Goal: Find specific page/section: Find specific page/section

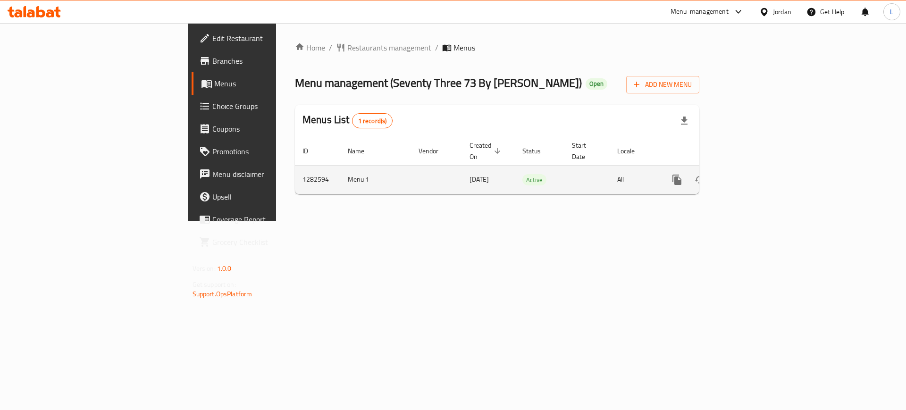
click at [749, 176] on icon "enhanced table" at bounding box center [745, 180] width 8 height 8
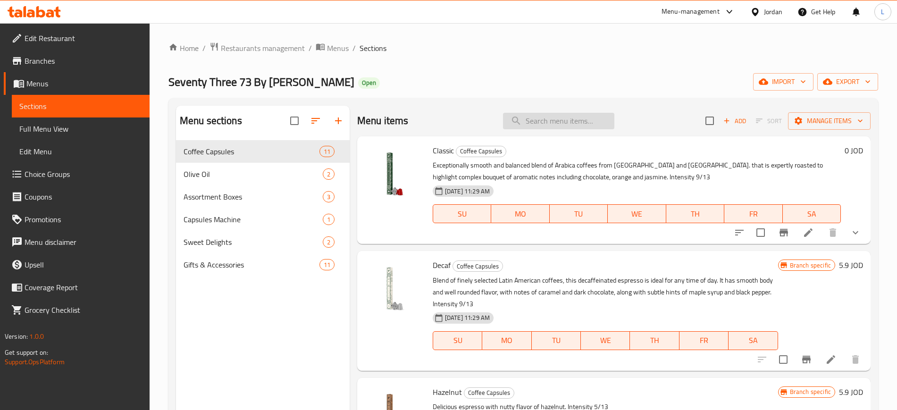
click at [536, 126] on input "search" at bounding box center [558, 121] width 111 height 17
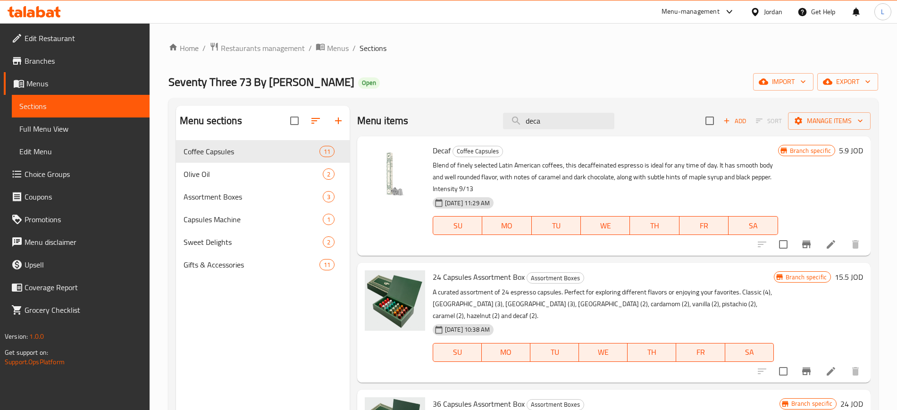
type input "deca"
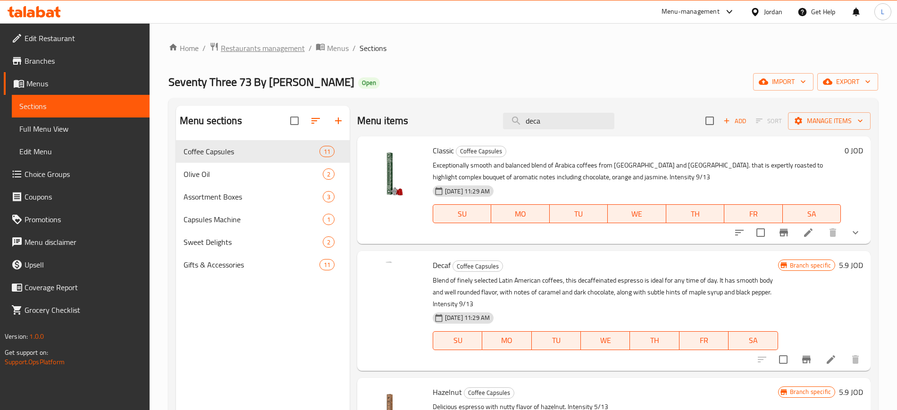
click at [263, 48] on span "Restaurants management" at bounding box center [263, 47] width 84 height 11
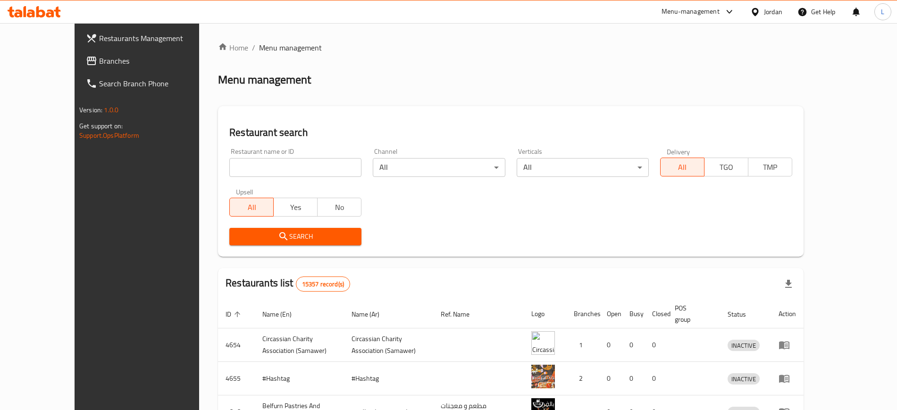
click at [299, 168] on input "search" at bounding box center [295, 167] width 132 height 19
drag, startPoint x: 297, startPoint y: 165, endPoint x: 370, endPoint y: 84, distance: 108.9
click at [370, 84] on div "Menu management" at bounding box center [511, 79] width 586 height 15
click at [242, 166] on input "search" at bounding box center [295, 167] width 132 height 19
type input "elite"
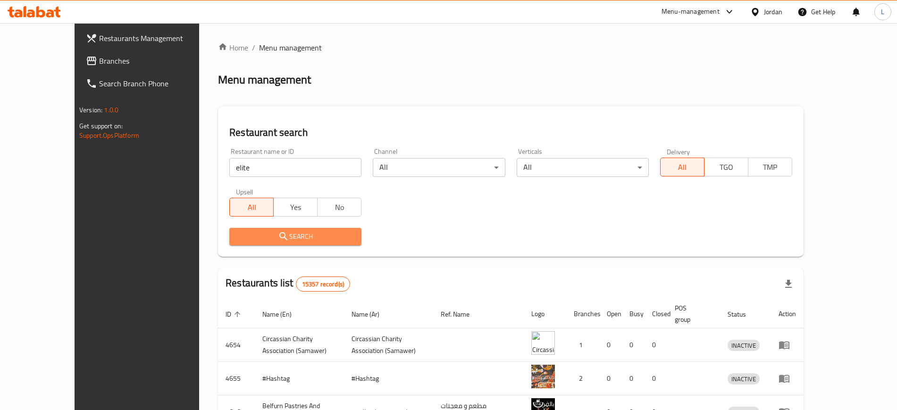
click at [257, 243] on button "Search" at bounding box center [295, 236] width 132 height 17
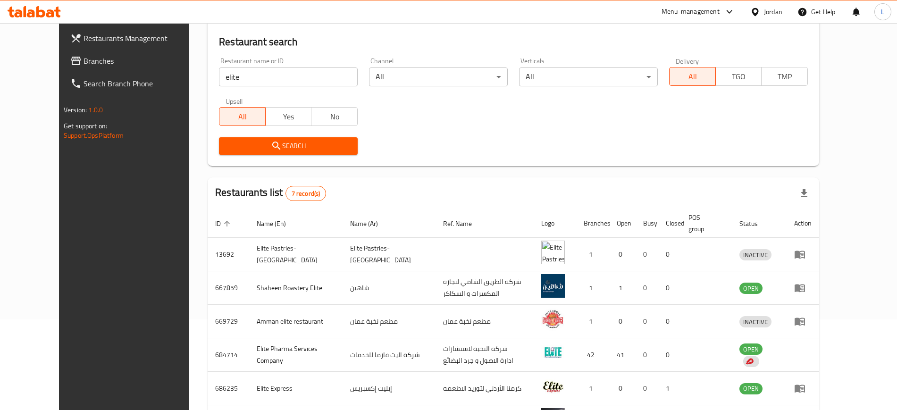
scroll to position [118, 0]
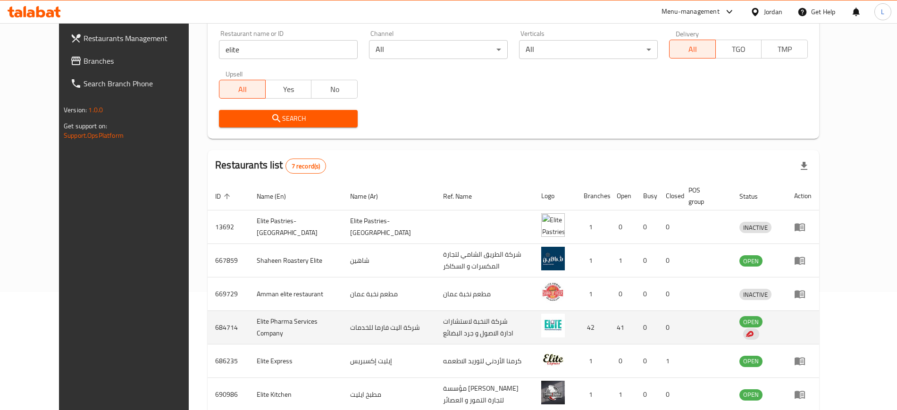
click at [269, 318] on td "Elite Pharma Services Company" at bounding box center [295, 328] width 93 height 34
copy td "Elite Pharma Services Company"
click at [208, 320] on td "684714" at bounding box center [229, 328] width 42 height 34
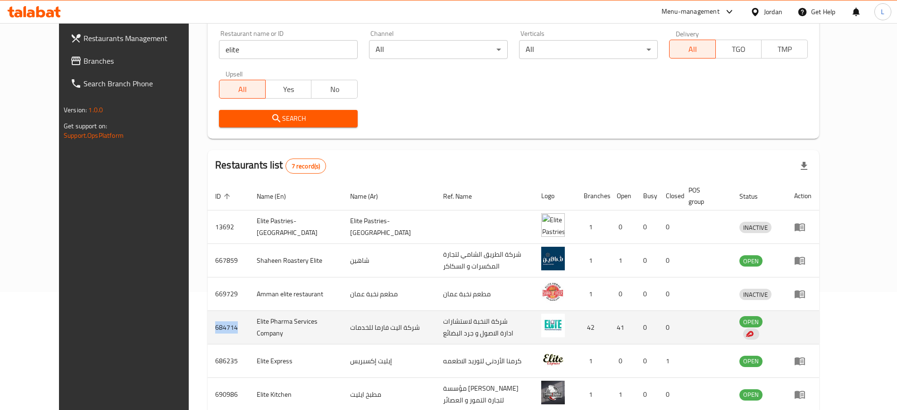
click at [208, 320] on td "684714" at bounding box center [229, 328] width 42 height 34
copy td "684714"
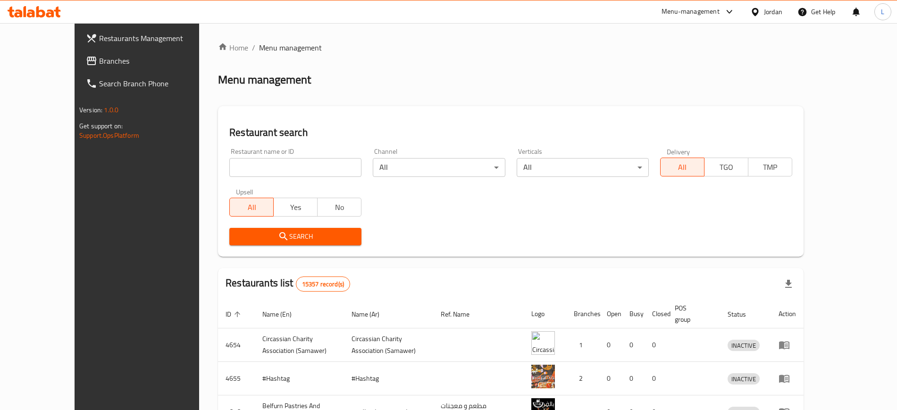
click at [229, 164] on input "search" at bounding box center [295, 167] width 132 height 19
type input "jawad"
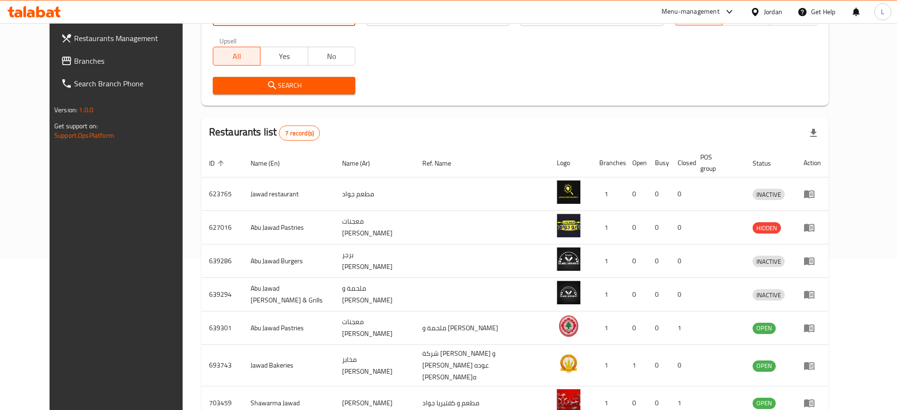
scroll to position [177, 0]
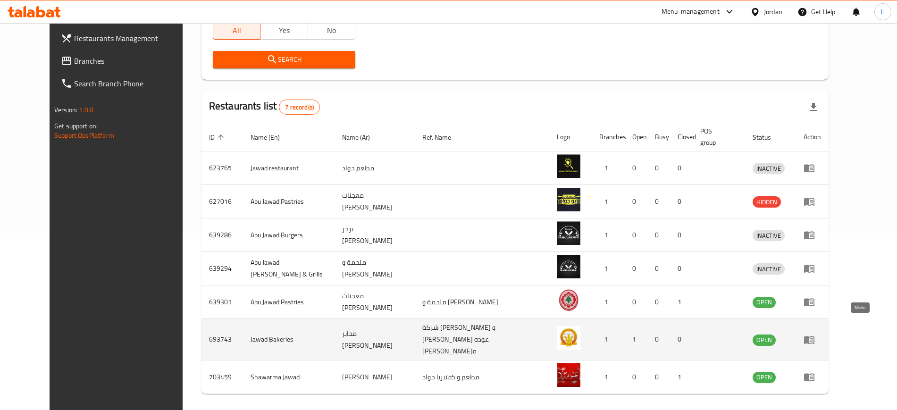
click at [815, 336] on icon "enhanced table" at bounding box center [809, 340] width 10 height 8
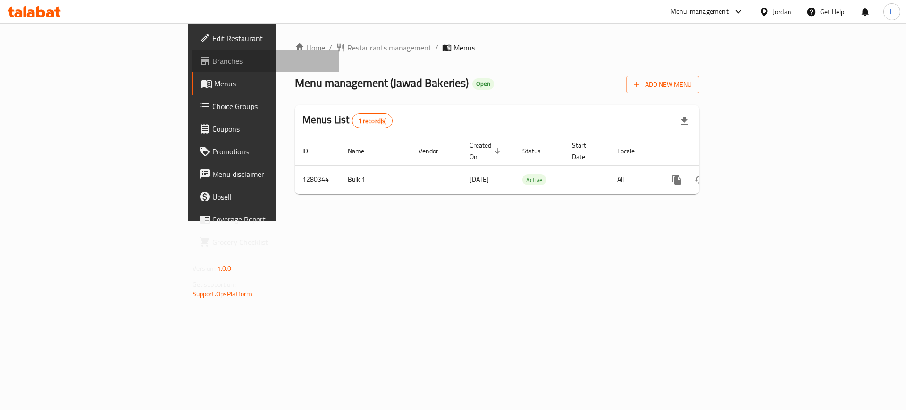
click at [212, 61] on span "Branches" at bounding box center [271, 60] width 119 height 11
